Goal: Find specific page/section: Find specific page/section

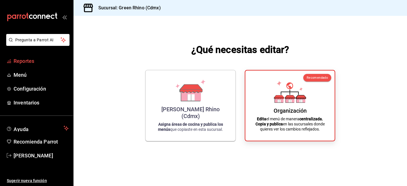
click at [40, 59] on span "Reportes" at bounding box center [41, 61] width 55 height 8
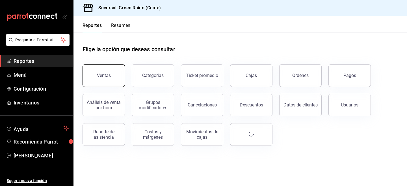
click at [110, 78] on button "Ventas" at bounding box center [103, 75] width 42 height 23
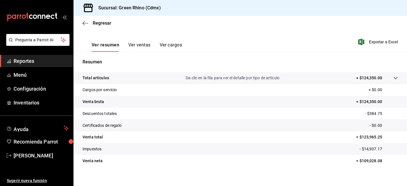
scroll to position [85, 0]
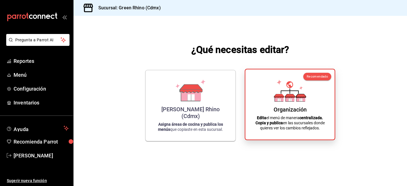
click at [281, 90] on icon at bounding box center [290, 90] width 32 height 22
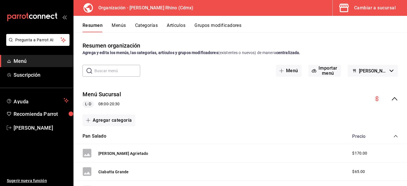
click at [173, 25] on button "Artículos" at bounding box center [176, 28] width 19 height 10
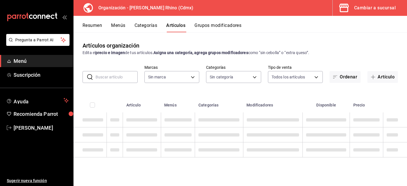
type input "718e4269-ab1b-41b6-b1a3-b54ad853307e"
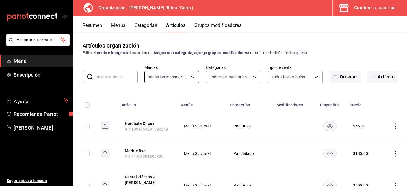
type input "a63415d0-f08f-4da5-93bf-970c3b860b08,be571465-ace9-4e63-97a2-0382f1ecc6c2,096c3…"
click at [119, 79] on input "text" at bounding box center [116, 76] width 42 height 11
type input "dulce"
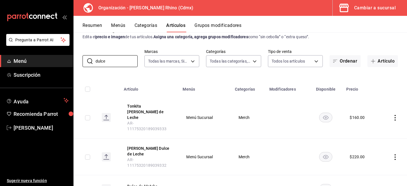
scroll to position [29, 0]
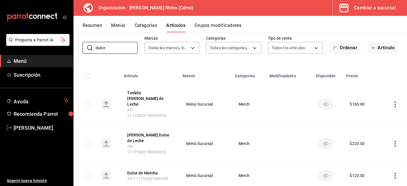
click at [93, 24] on button "Resumen" at bounding box center [91, 28] width 19 height 10
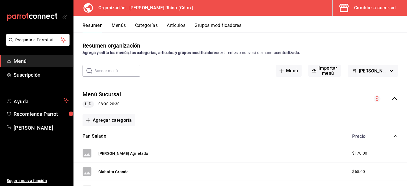
click at [383, 8] on div "Cambiar a sucursal" at bounding box center [375, 8] width 42 height 8
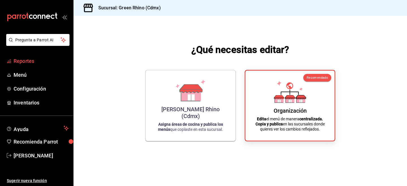
click at [29, 61] on span "Reportes" at bounding box center [41, 61] width 55 height 8
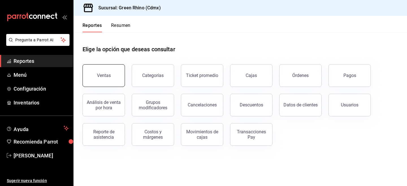
click at [104, 85] on button "Ventas" at bounding box center [103, 75] width 42 height 23
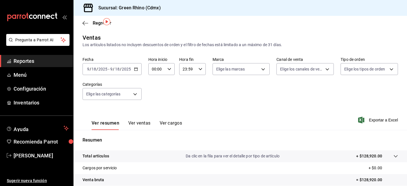
scroll to position [85, 0]
